Goal: Check status: Check status

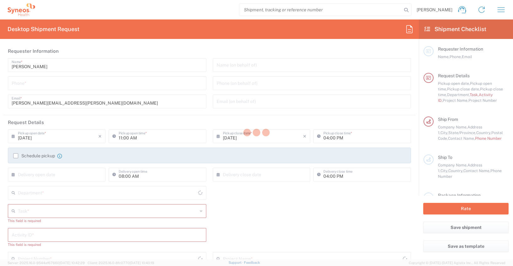
type input "[US_STATE]"
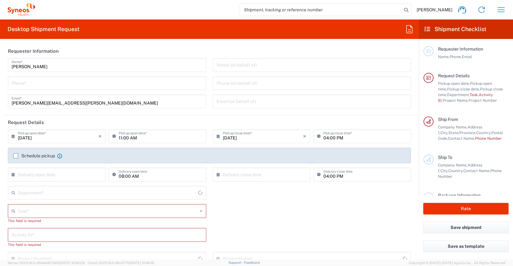
type input "[GEOGRAPHIC_DATA]"
type input "4510"
type input "Syneos Health, LLC-[GEOGRAPHIC_DATA] [GEOGRAPHIC_DATA] [GEOGRAPHIC_DATA]"
click at [501, 12] on icon "button" at bounding box center [501, 10] width 10 height 10
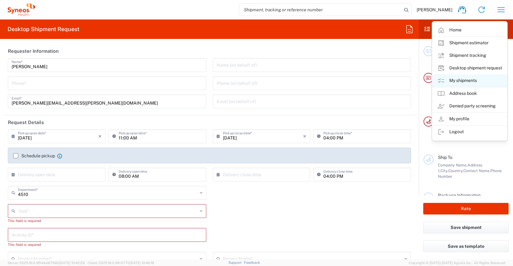
click at [469, 83] on link "My shipments" at bounding box center [469, 80] width 75 height 13
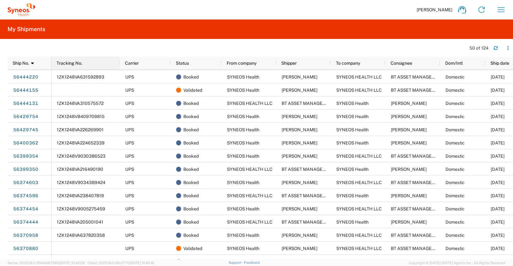
drag, startPoint x: 102, startPoint y: 63, endPoint x: 119, endPoint y: 63, distance: 17.6
click at [119, 63] on div at bounding box center [119, 62] width 3 height 13
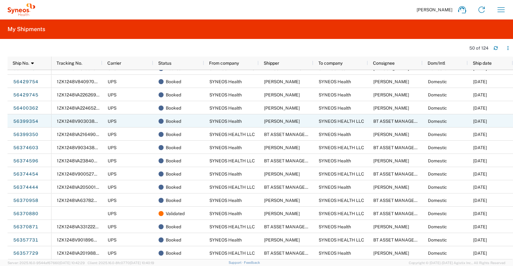
scroll to position [55, 0]
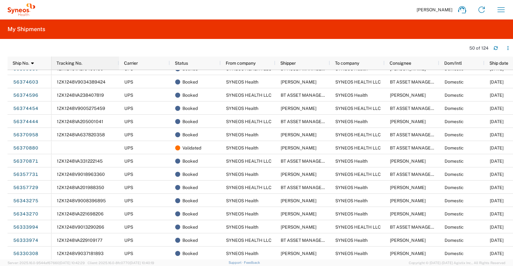
drag, startPoint x: 102, startPoint y: 63, endPoint x: 118, endPoint y: 64, distance: 16.7
click at [118, 64] on div at bounding box center [118, 62] width 3 height 13
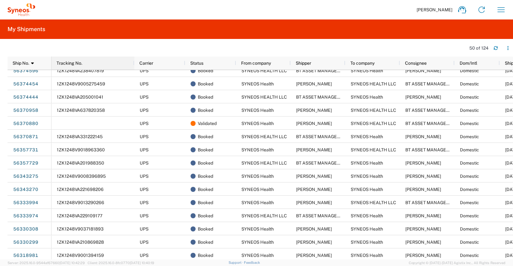
drag, startPoint x: 101, startPoint y: 63, endPoint x: 133, endPoint y: 63, distance: 32.0
click at [133, 63] on div at bounding box center [134, 62] width 3 height 13
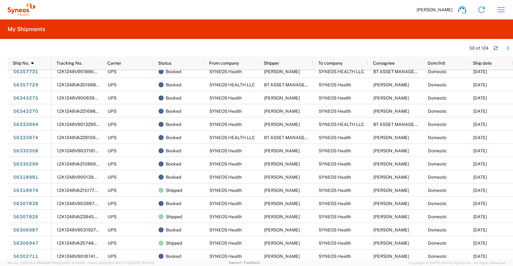
scroll to position [199, 0]
